Goal: Information Seeking & Learning: Find specific page/section

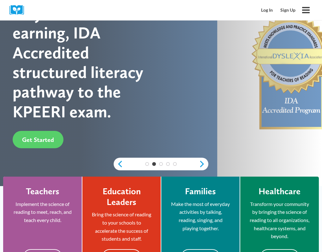
scroll to position [95, 0]
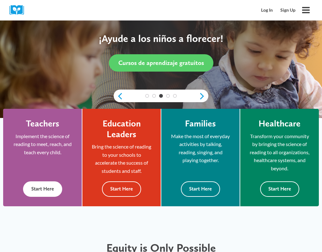
click at [46, 184] on button "Start Here" at bounding box center [42, 189] width 39 height 15
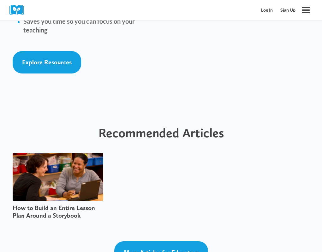
scroll to position [1579, 0]
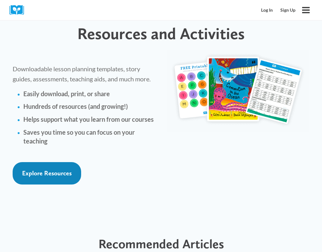
click at [40, 170] on span "Explore Resources" at bounding box center [47, 174] width 50 height 8
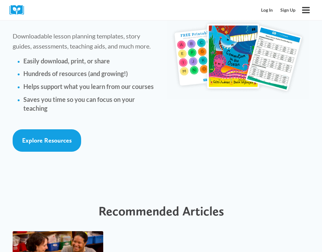
scroll to position [1706, 0]
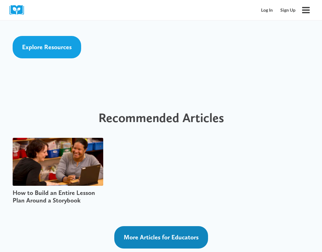
click at [178, 226] on link "More Articles for Educators" at bounding box center [161, 237] width 94 height 22
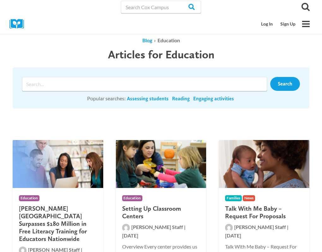
click at [14, 23] on img at bounding box center [18, 24] width 19 height 10
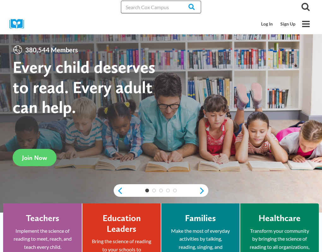
click at [147, 8] on input "Search in [URL][DOMAIN_NAME]" at bounding box center [161, 7] width 80 height 13
type input "deaf"
click at [177, 1] on input "Search" at bounding box center [189, 7] width 25 height 13
